Goal: Check status

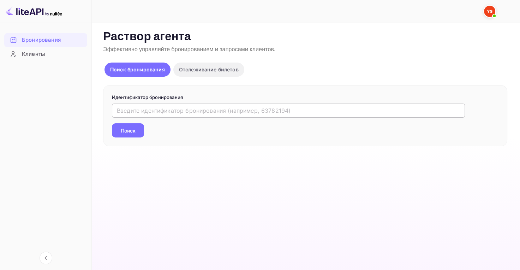
click at [251, 113] on input "text" at bounding box center [288, 110] width 353 height 14
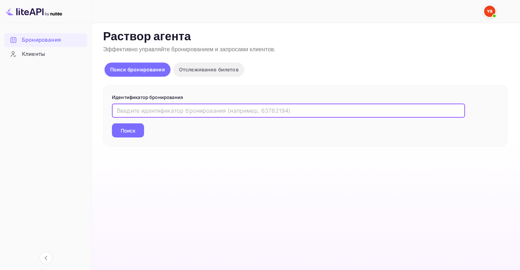
paste input "9803700"
type input "9803700"
click at [136, 131] on button "Поиск" at bounding box center [128, 130] width 32 height 14
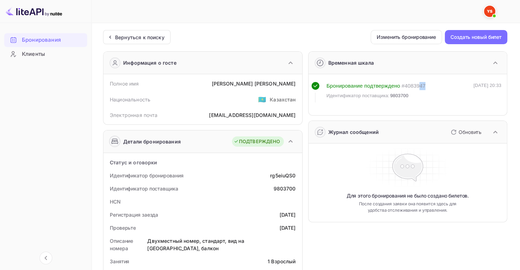
drag, startPoint x: 426, startPoint y: 84, endPoint x: 418, endPoint y: 85, distance: 7.8
click at [418, 85] on div "Бронирование подтверждено # 4083947 Идентификатор поставщика: 9803700 [DATE] 20…" at bounding box center [406, 92] width 190 height 20
click at [420, 113] on div "Бронирование подтверждено # 4083947 Идентификатор поставщика: 9803700 [DATE] 20…" at bounding box center [407, 94] width 199 height 41
drag, startPoint x: 424, startPoint y: 83, endPoint x: 404, endPoint y: 86, distance: 20.7
click at [404, 86] on div "# 4083947" at bounding box center [413, 86] width 24 height 8
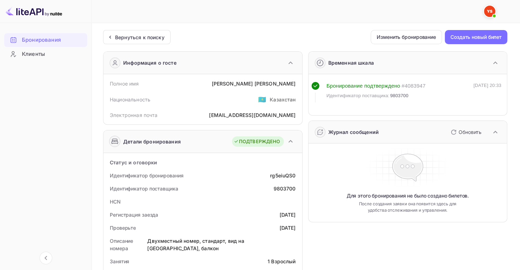
click at [422, 100] on div "Бронирование подтверждено # 4083947 Идентификатор поставщика: 9803700" at bounding box center [375, 92] width 99 height 20
drag, startPoint x: 308, startPoint y: 44, endPoint x: 339, endPoint y: 82, distance: 48.6
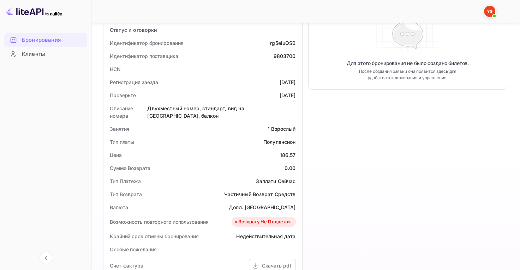
scroll to position [92, 0]
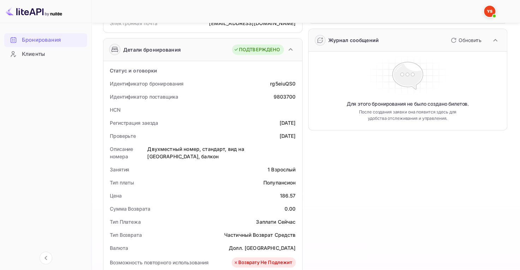
click at [286, 110] on div "HCN" at bounding box center [202, 109] width 193 height 13
